Goal: Information Seeking & Learning: Learn about a topic

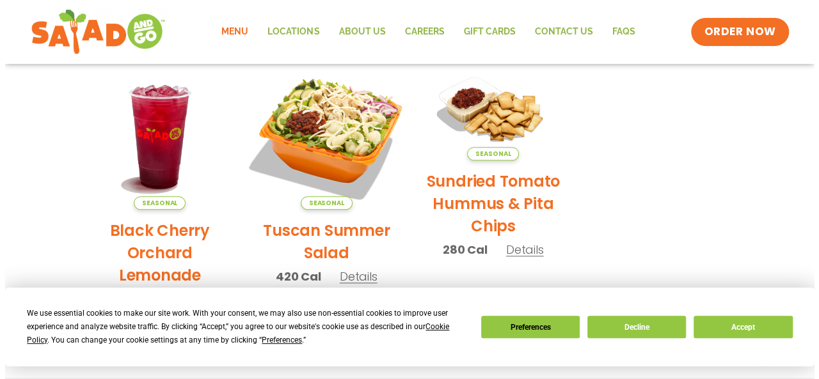
scroll to position [641, 0]
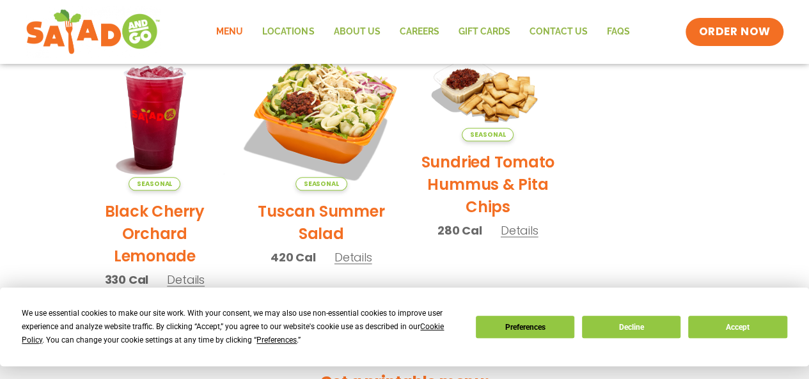
click at [329, 132] on img at bounding box center [321, 116] width 173 height 173
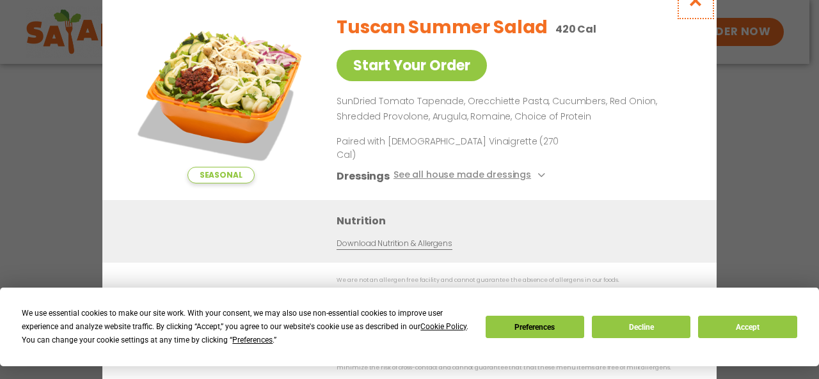
click at [699, 7] on icon "Close modal" at bounding box center [696, 0] width 16 height 13
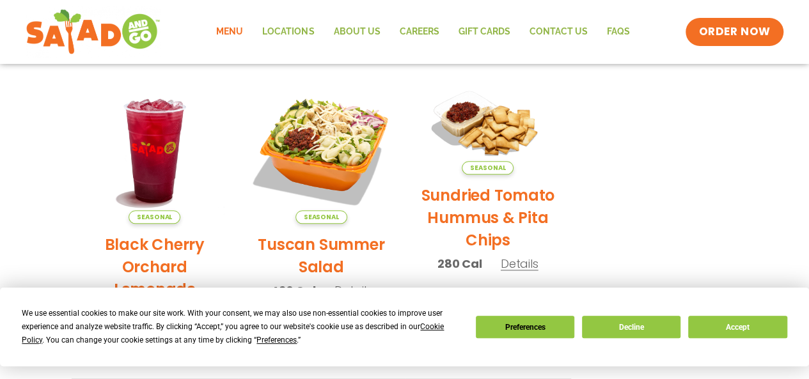
scroll to position [607, 0]
click at [743, 332] on button "Accept" at bounding box center [738, 327] width 99 height 22
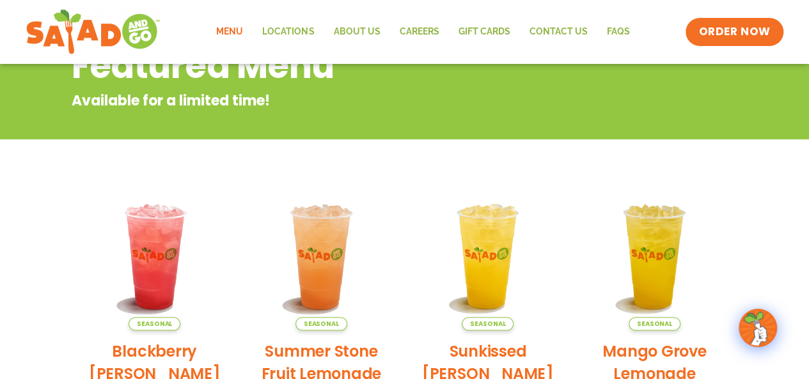
scroll to position [159, 0]
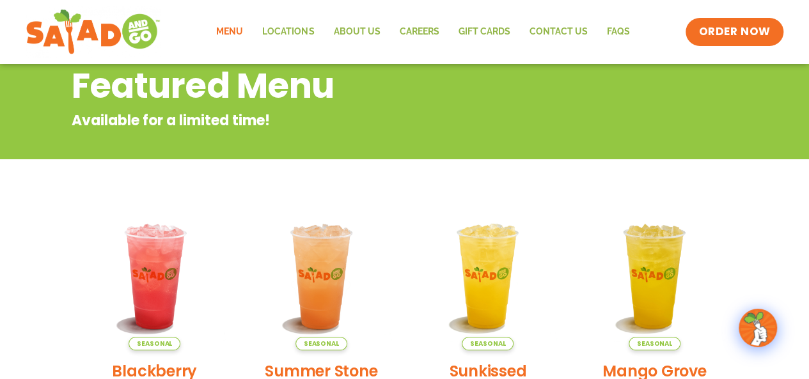
click at [234, 29] on link "Menu" at bounding box center [230, 31] width 46 height 29
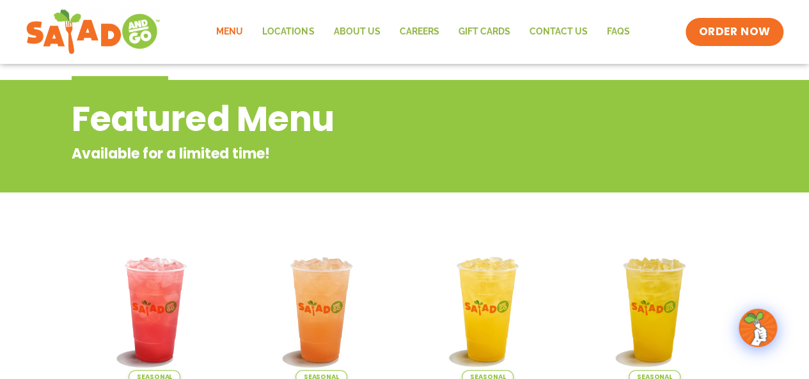
scroll to position [56, 0]
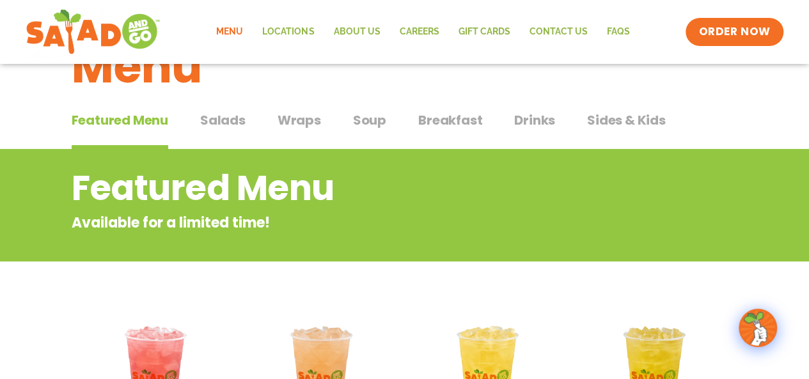
click at [296, 118] on span "Wraps" at bounding box center [300, 120] width 44 height 19
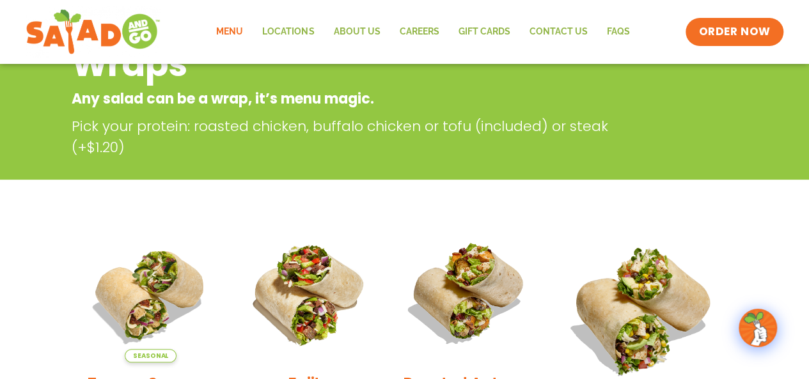
scroll to position [56, 0]
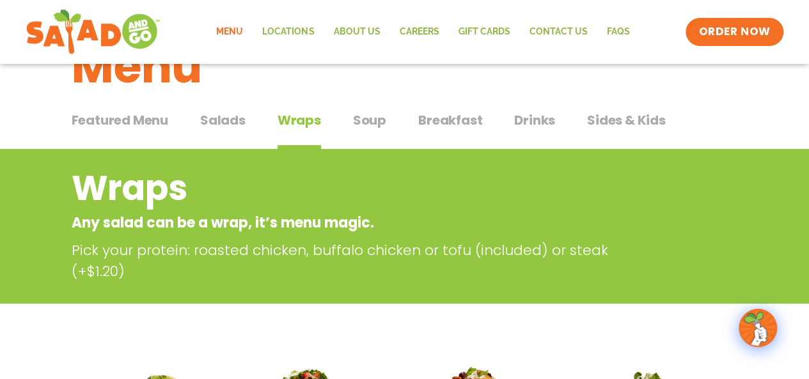
click at [226, 120] on span "Salads" at bounding box center [222, 120] width 45 height 19
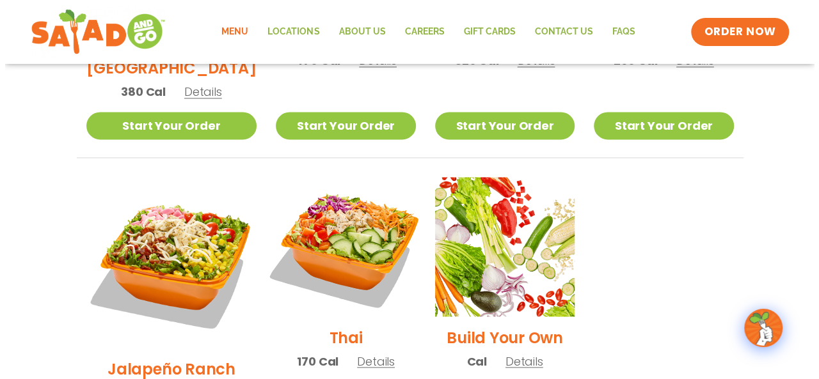
scroll to position [888, 0]
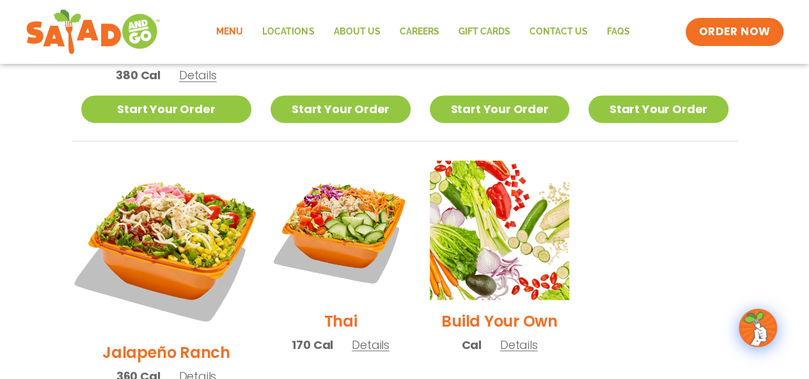
click at [152, 186] on img at bounding box center [166, 246] width 200 height 200
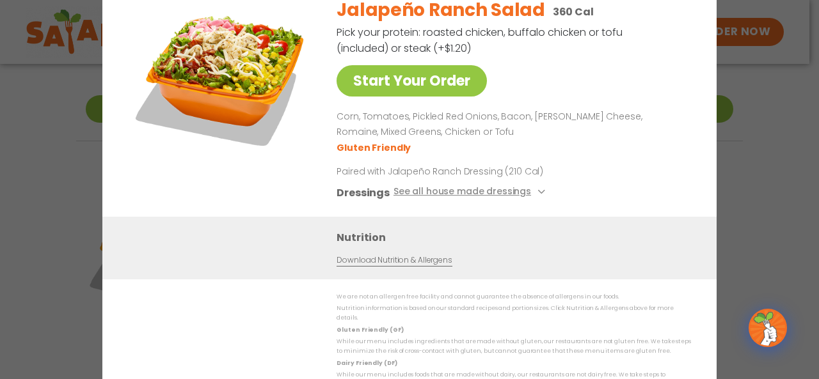
click at [796, 168] on div "Start Your Order Jalapeño Ranch Salad 360 Cal Pick your protein: roasted chicke…" at bounding box center [409, 189] width 819 height 379
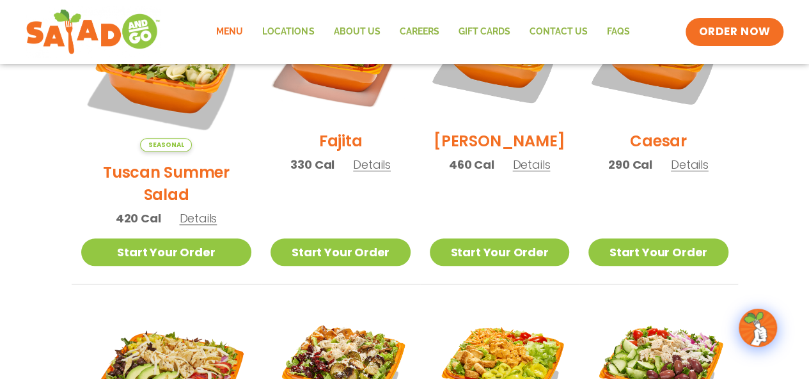
scroll to position [367, 0]
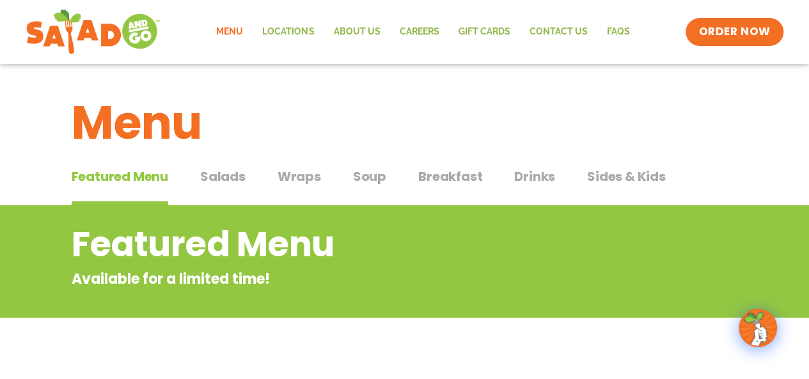
click at [237, 180] on span "Salads" at bounding box center [222, 176] width 45 height 19
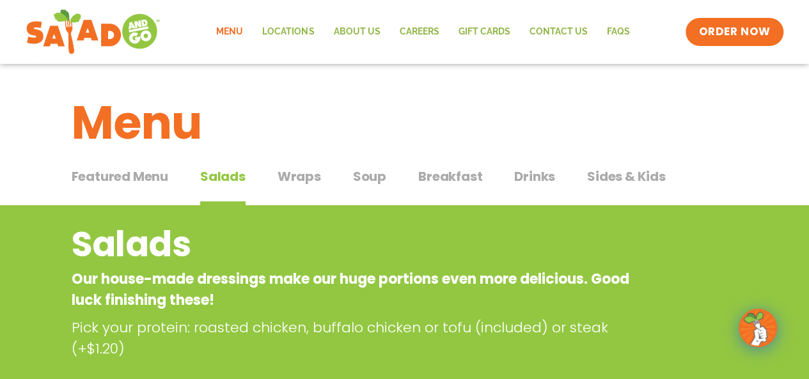
click at [288, 177] on span "Wraps" at bounding box center [300, 176] width 44 height 19
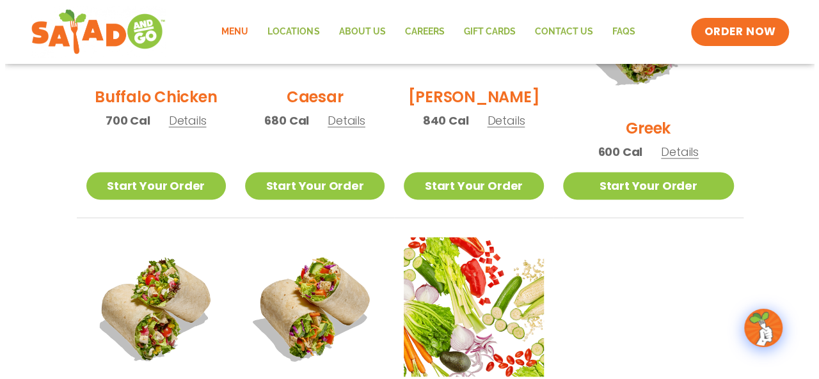
scroll to position [896, 0]
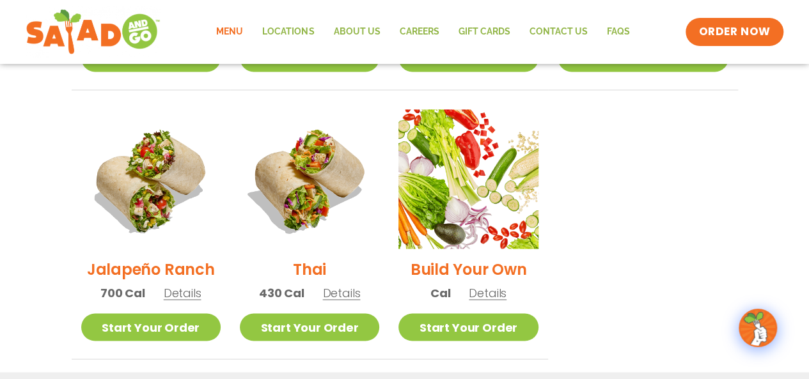
click at [132, 173] on img at bounding box center [150, 178] width 139 height 139
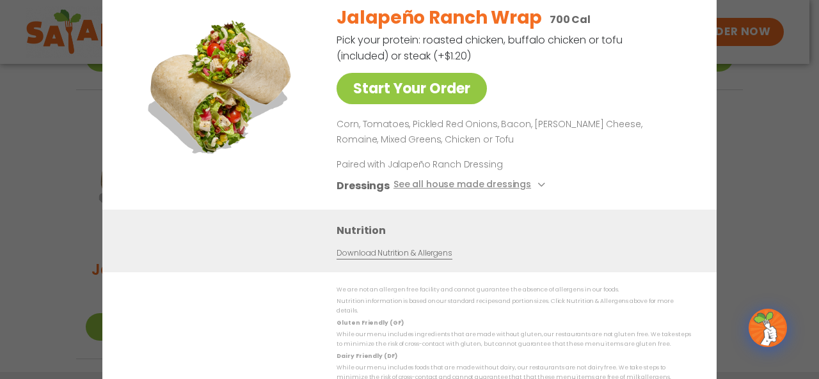
click at [767, 132] on div "Start Your Order Jalapeño Ranch Wrap 700 Cal Pick your protein: roasted chicken…" at bounding box center [409, 189] width 819 height 379
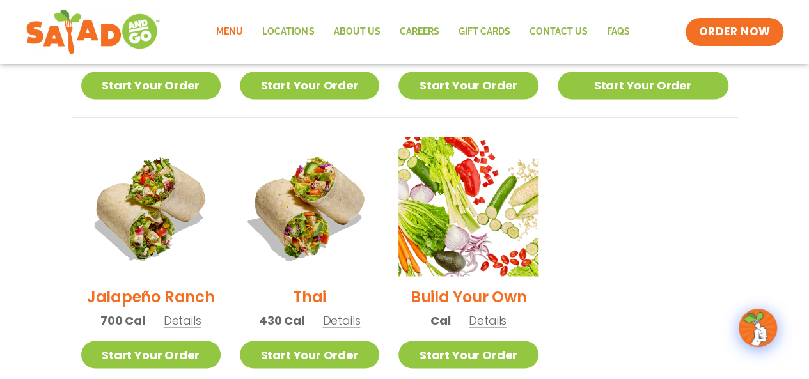
scroll to position [859, 0]
